Goal: Task Accomplishment & Management: Use online tool/utility

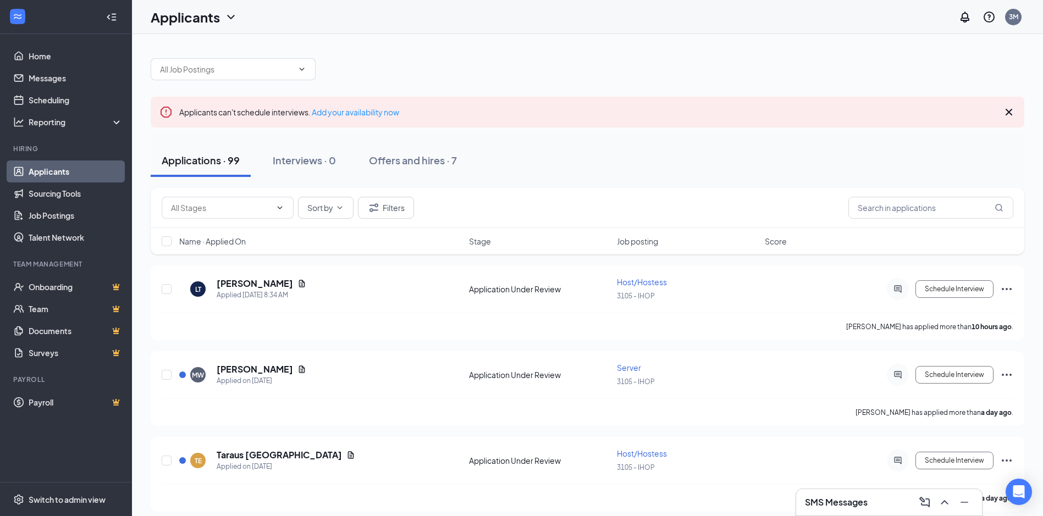
click at [223, 160] on div "Applications · 99" at bounding box center [201, 160] width 78 height 14
click at [221, 164] on div "Applications · 99" at bounding box center [201, 160] width 78 height 14
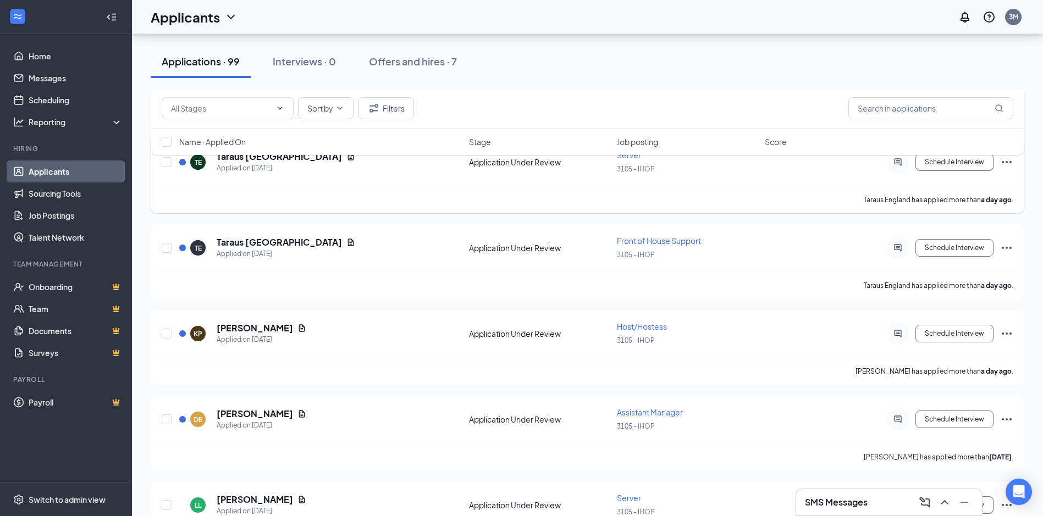
scroll to position [385, 0]
click at [918, 102] on input "text" at bounding box center [930, 108] width 165 height 22
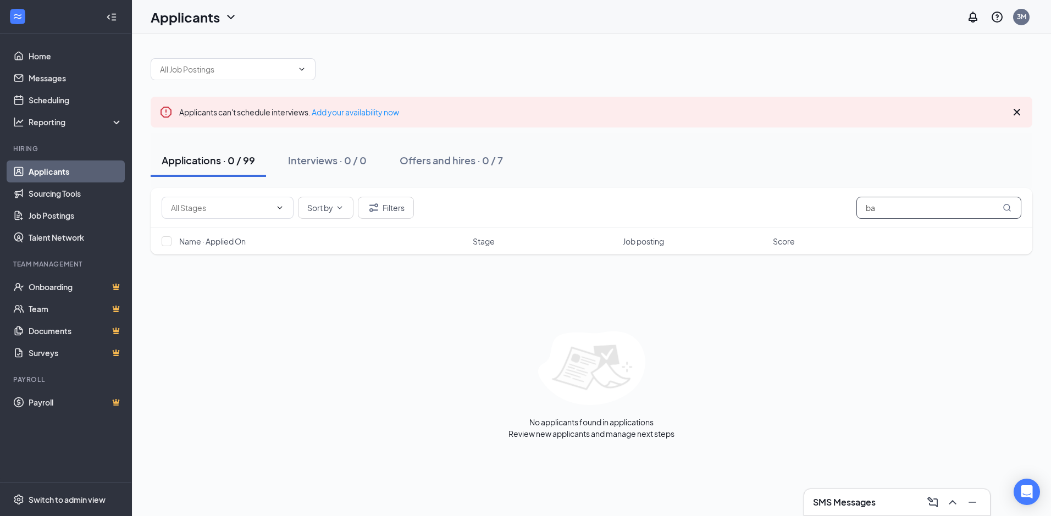
type input "b"
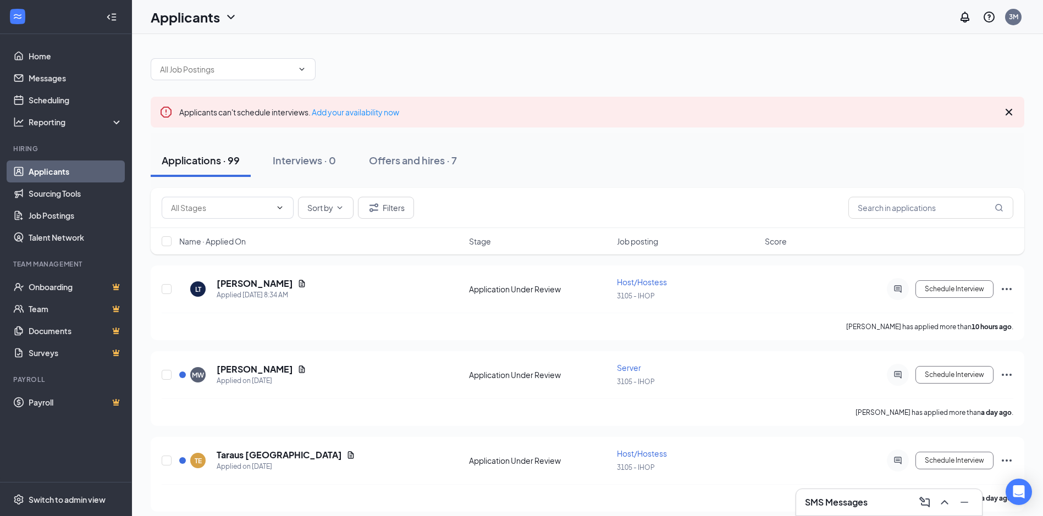
click at [213, 165] on div "Applications · 99" at bounding box center [201, 160] width 78 height 14
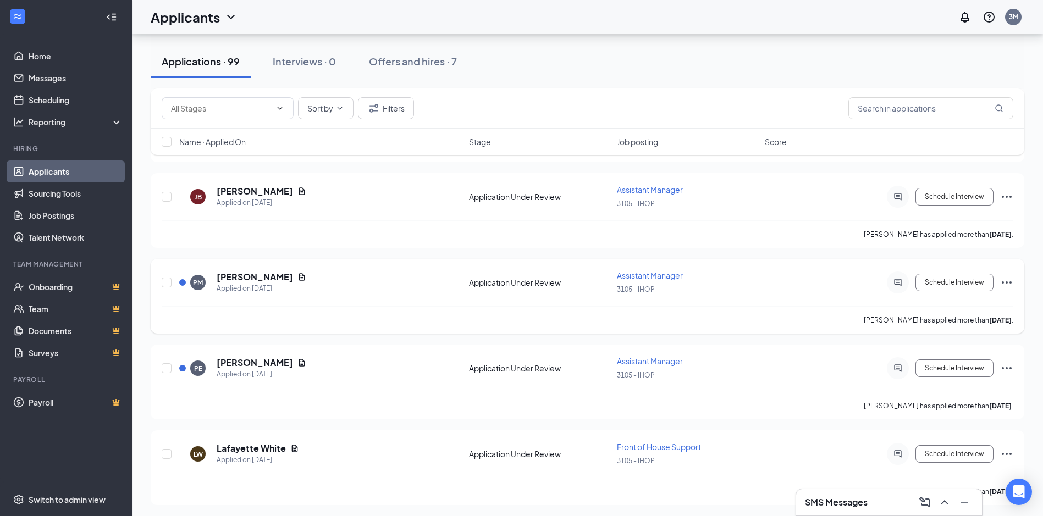
scroll to position [1045, 0]
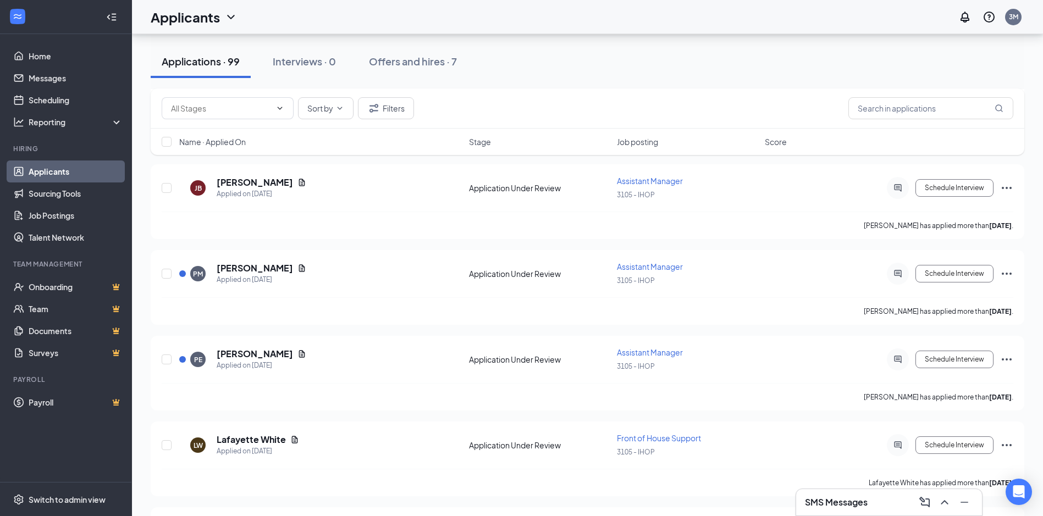
drag, startPoint x: 291, startPoint y: 293, endPoint x: 604, endPoint y: 82, distance: 377.2
click at [604, 82] on div "Applications · 99 Interviews · 0 Offers and hires · 7" at bounding box center [588, 61] width 874 height 55
click at [900, 104] on input "text" at bounding box center [930, 108] width 165 height 22
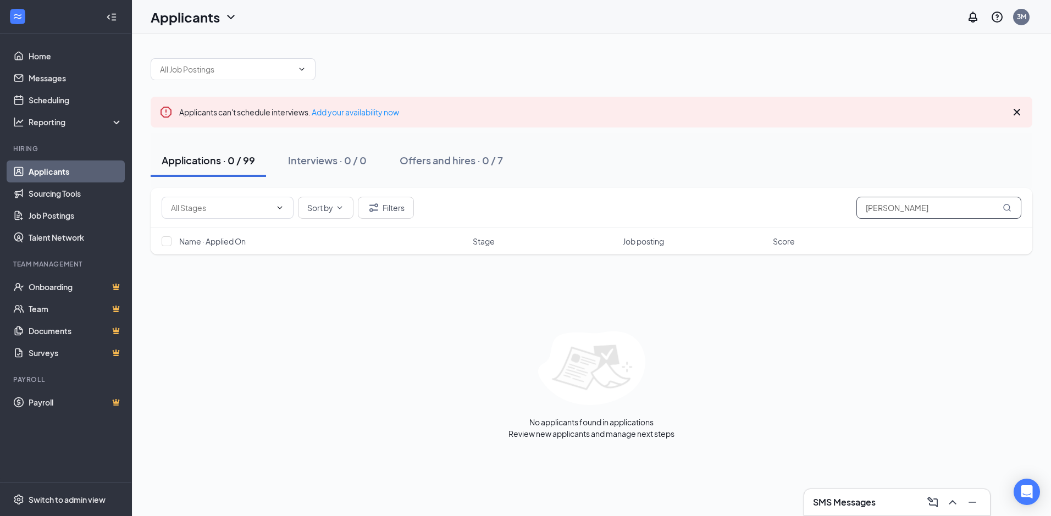
type input "[PERSON_NAME]"
click at [1006, 208] on icon "MagnifyingGlass" at bounding box center [1007, 207] width 9 height 9
drag, startPoint x: 923, startPoint y: 208, endPoint x: 417, endPoint y: 228, distance: 506.3
click at [433, 230] on div "Sort by Filters [PERSON_NAME] Name · Applied On Stage Job posting Score" at bounding box center [592, 221] width 882 height 67
